Goal: Task Accomplishment & Management: Use online tool/utility

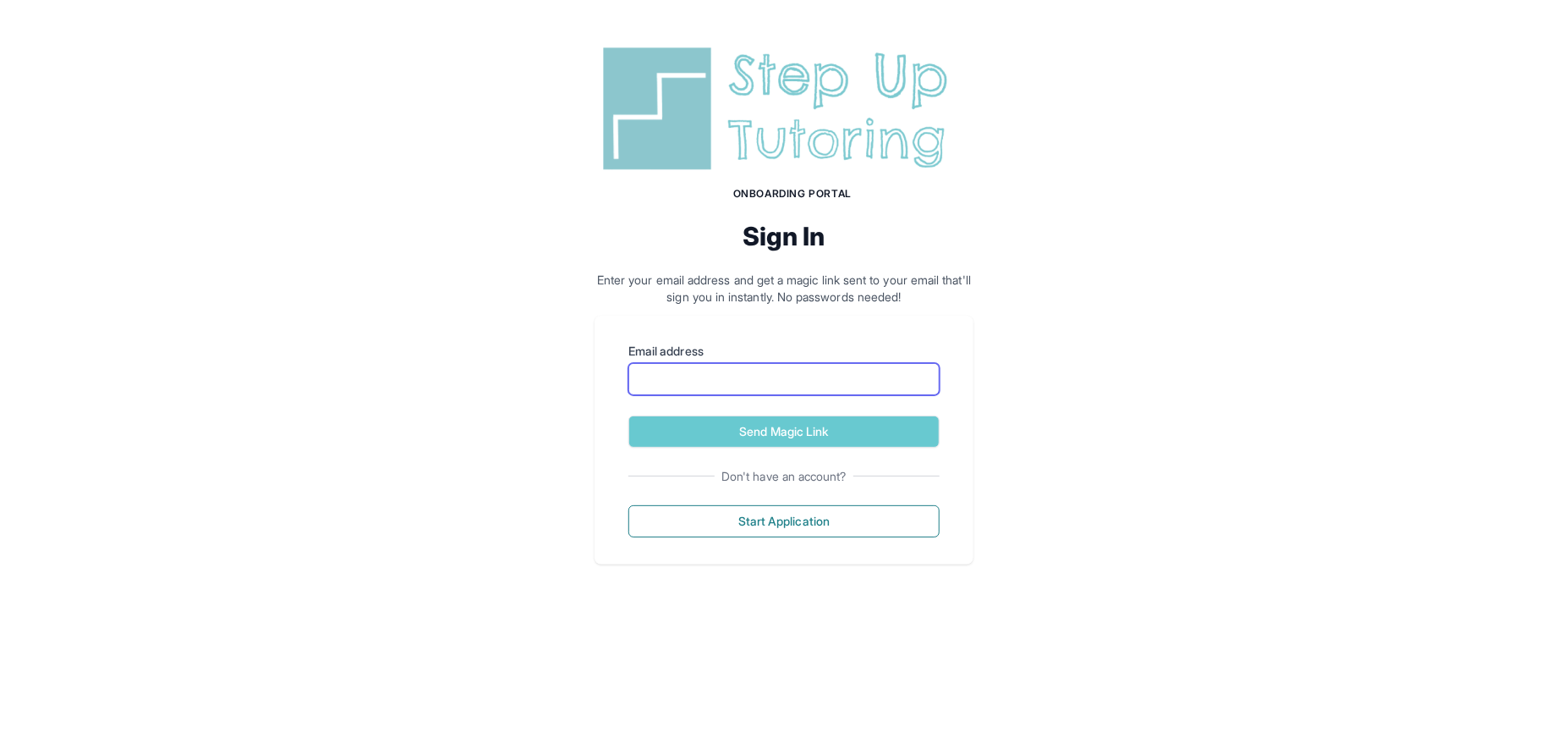
click at [716, 380] on input "Email address" at bounding box center [783, 379] width 311 height 32
type input "**********"
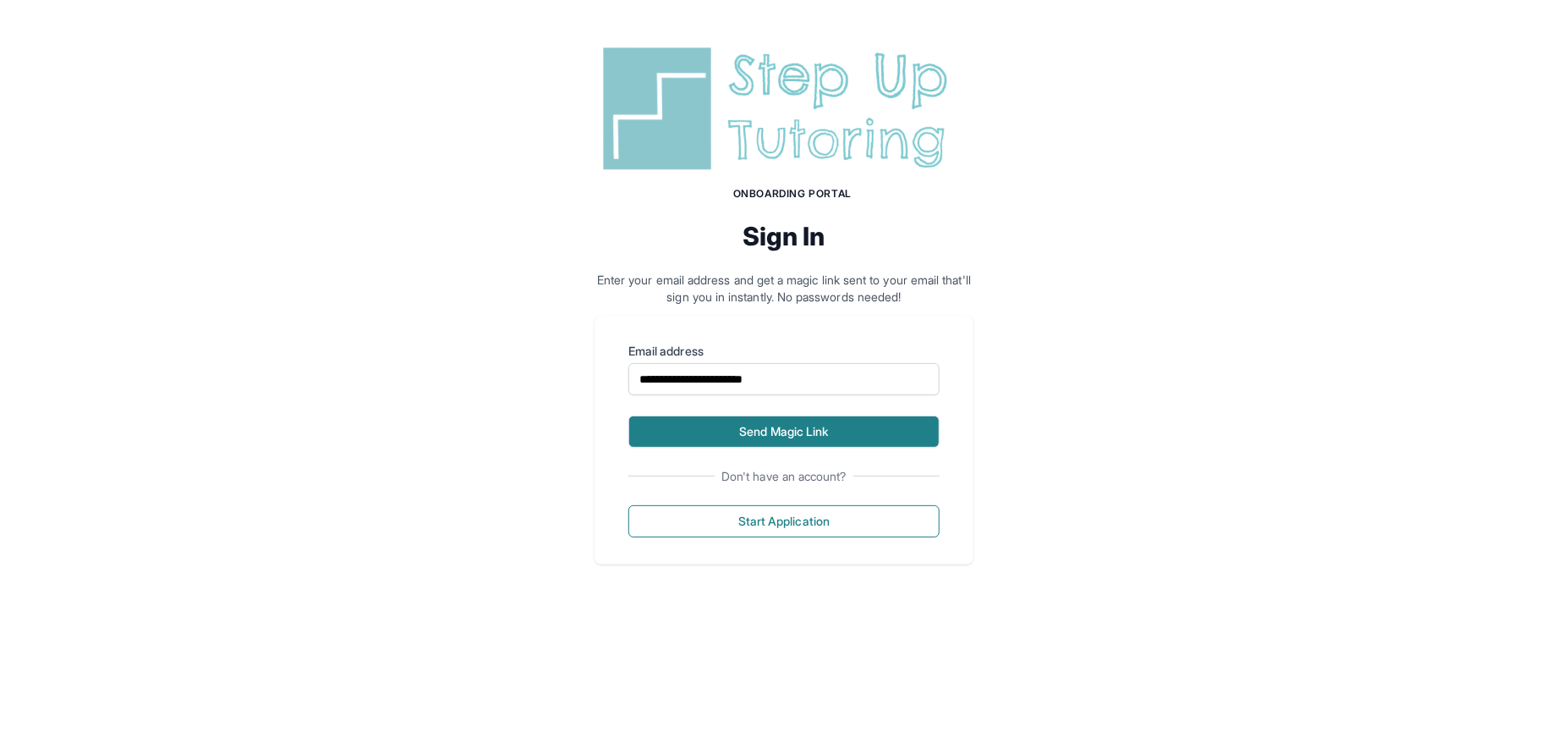
click at [736, 437] on button "Send Magic Link" at bounding box center [783, 431] width 311 height 32
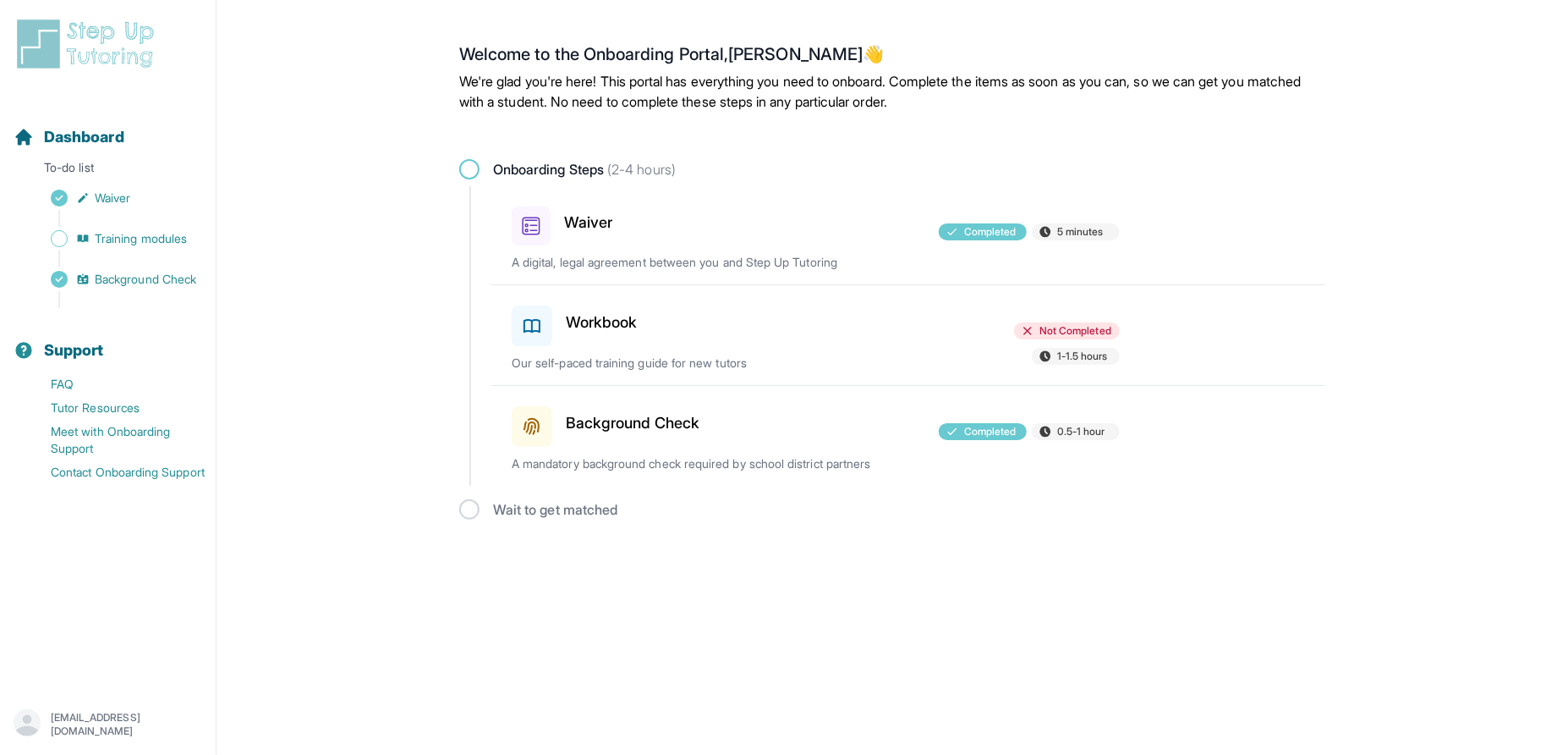
click at [632, 324] on h3 "Workbook" at bounding box center [601, 322] width 72 height 23
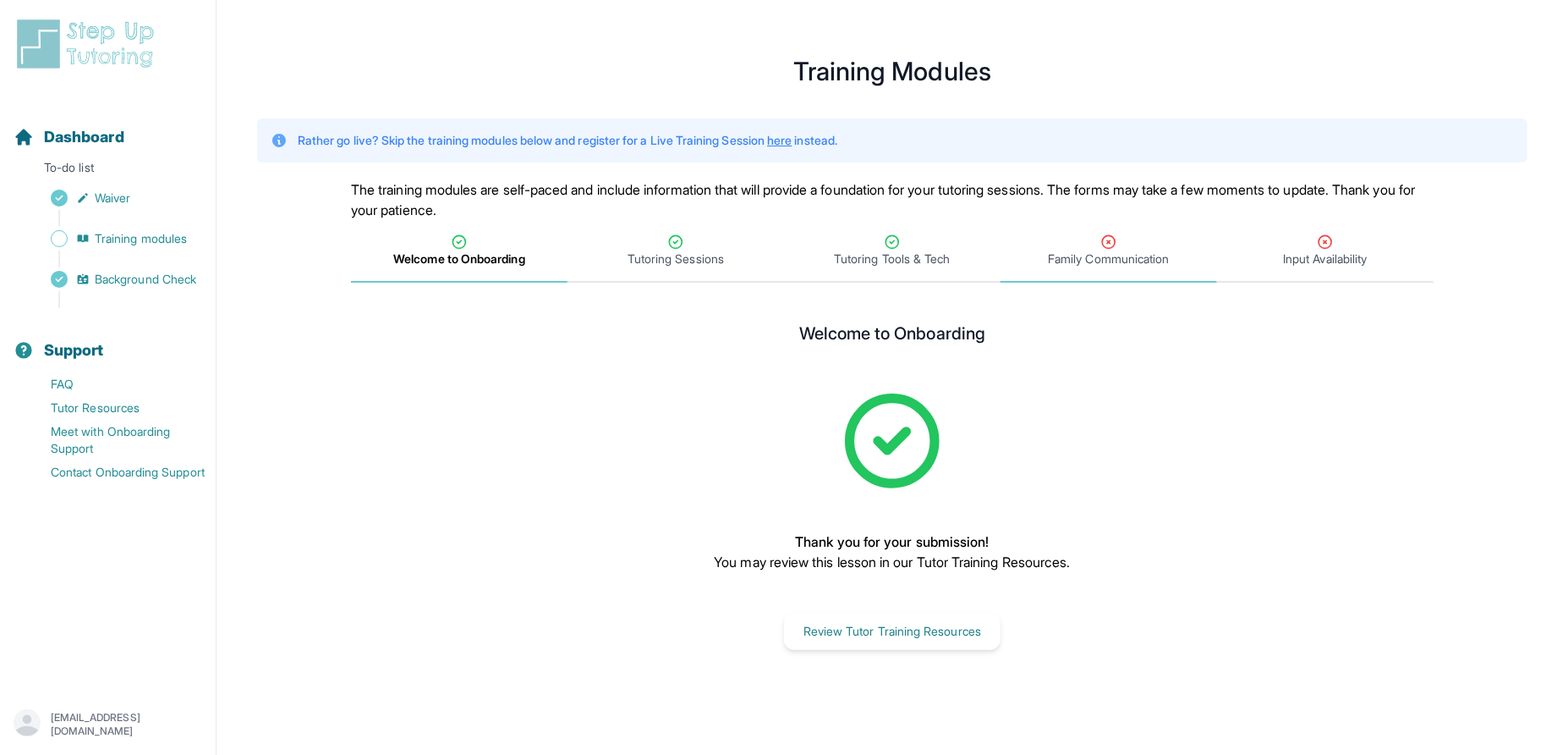
click at [1130, 271] on span "Family Communication" at bounding box center [1109, 251] width 217 height 62
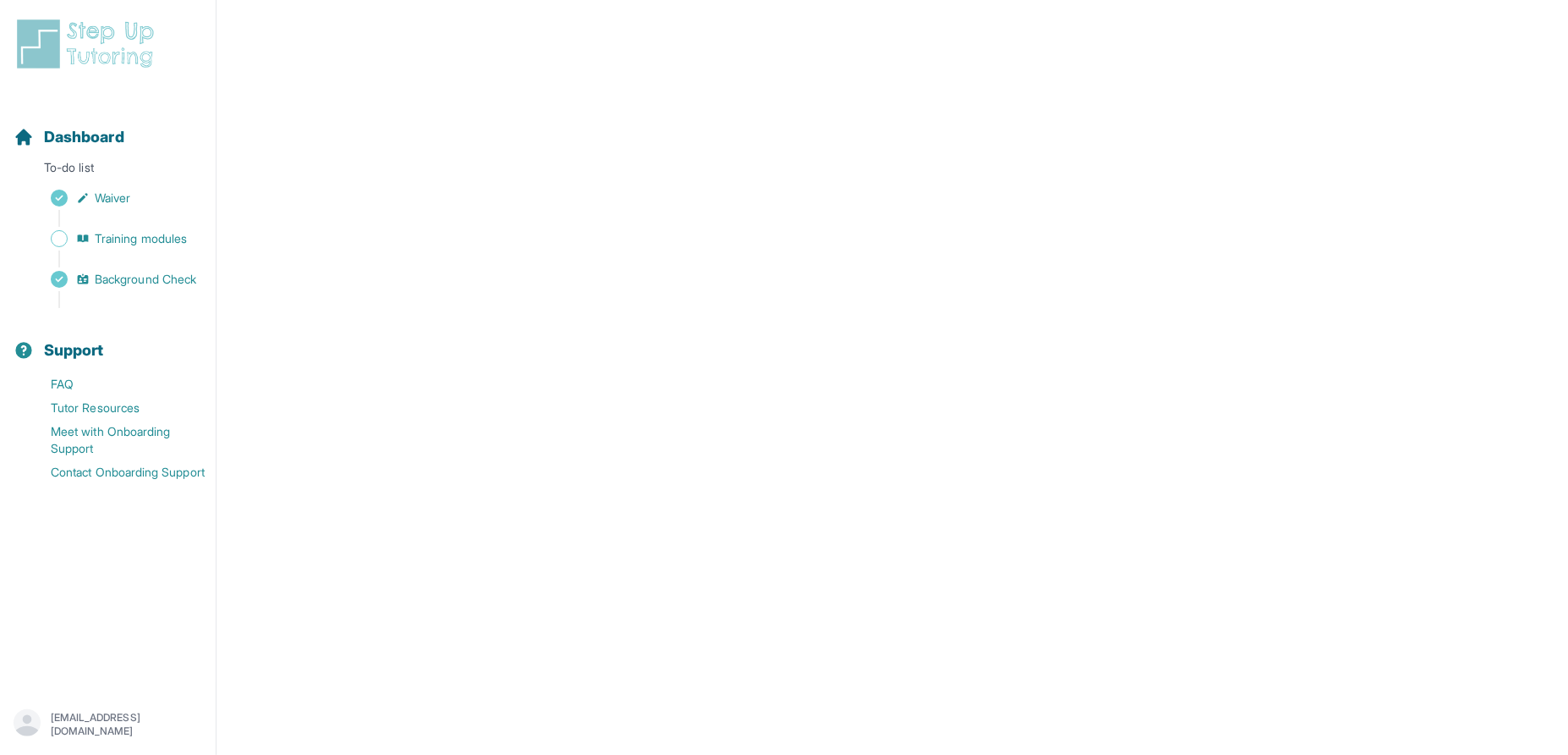
scroll to position [622, 0]
